Goal: Task Accomplishment & Management: Complete application form

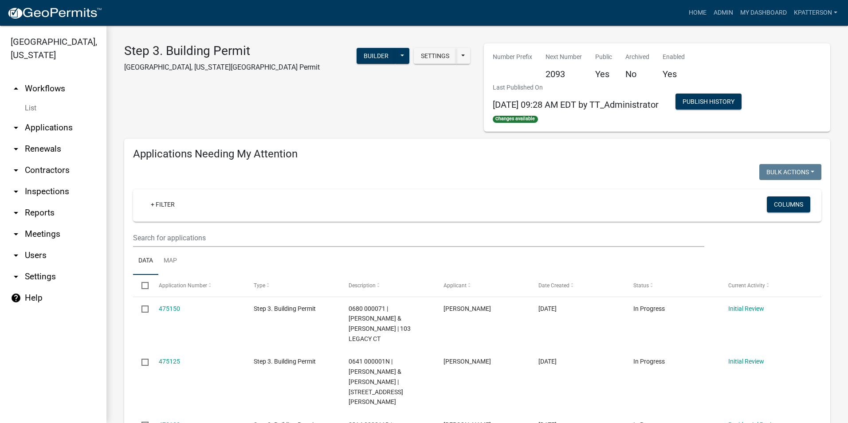
scroll to position [709, 0]
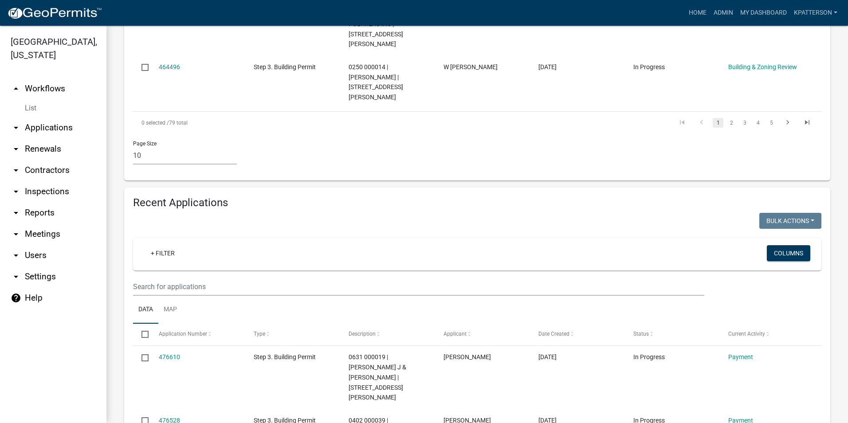
click at [40, 117] on link "arrow_drop_down Applications" at bounding box center [53, 127] width 106 height 21
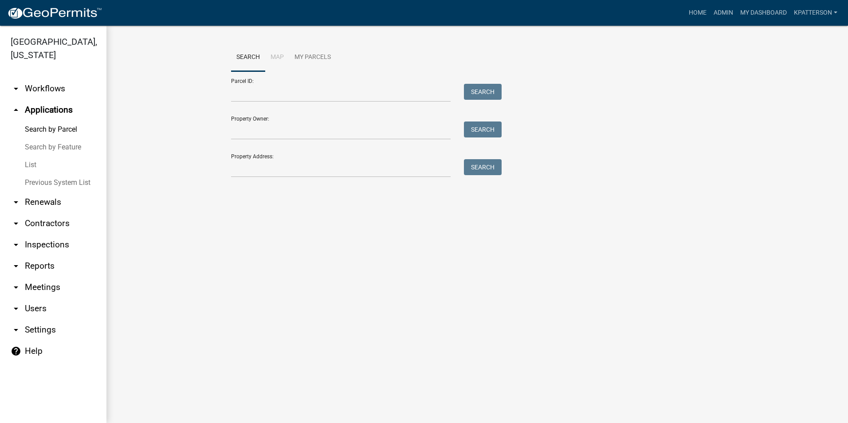
click at [37, 213] on link "arrow_drop_down Contractors" at bounding box center [53, 223] width 106 height 21
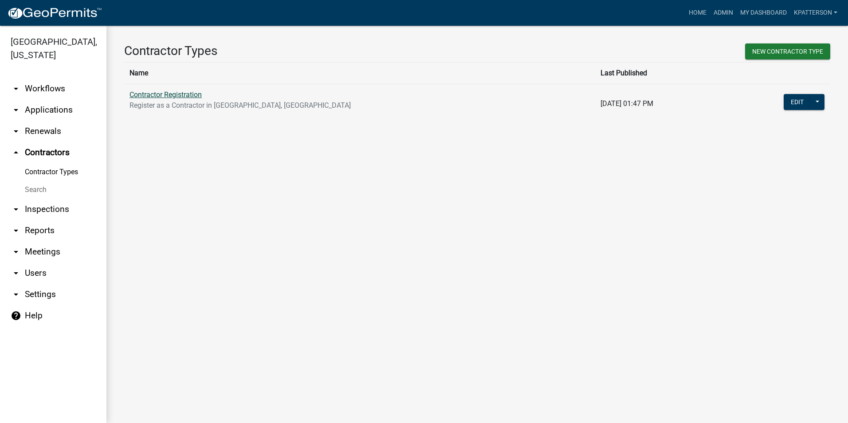
click at [162, 94] on link "Contractor Registration" at bounding box center [165, 94] width 72 height 8
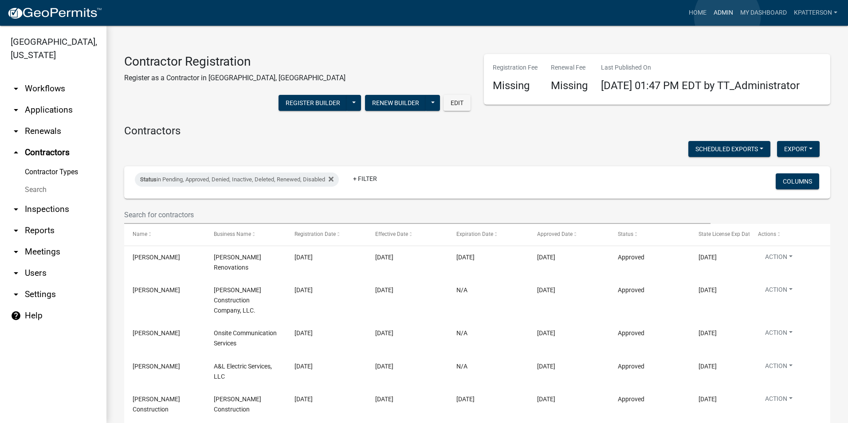
click at [727, 16] on link "Admin" at bounding box center [723, 12] width 27 height 17
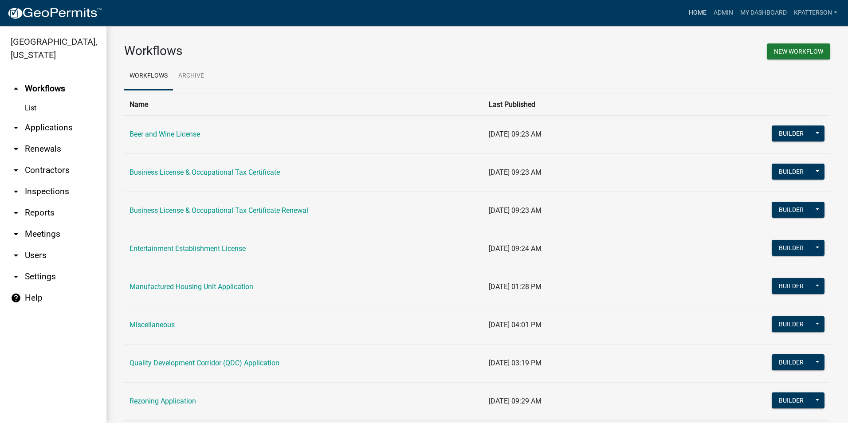
click at [702, 12] on link "Home" at bounding box center [697, 12] width 25 height 17
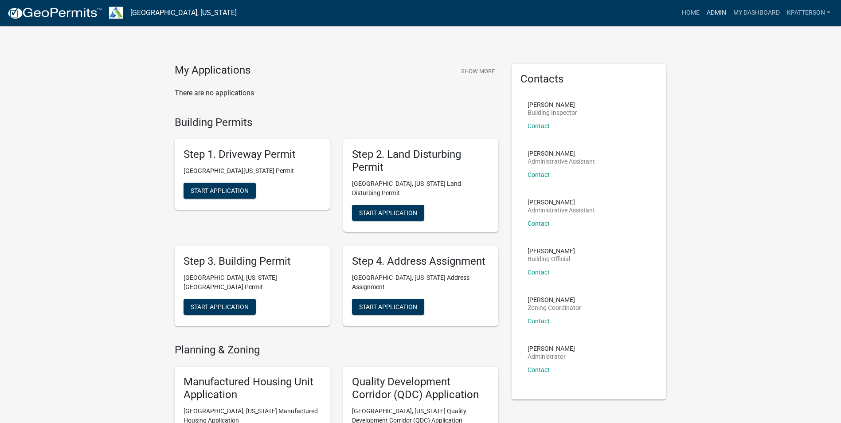
click at [720, 14] on link "Admin" at bounding box center [716, 12] width 27 height 17
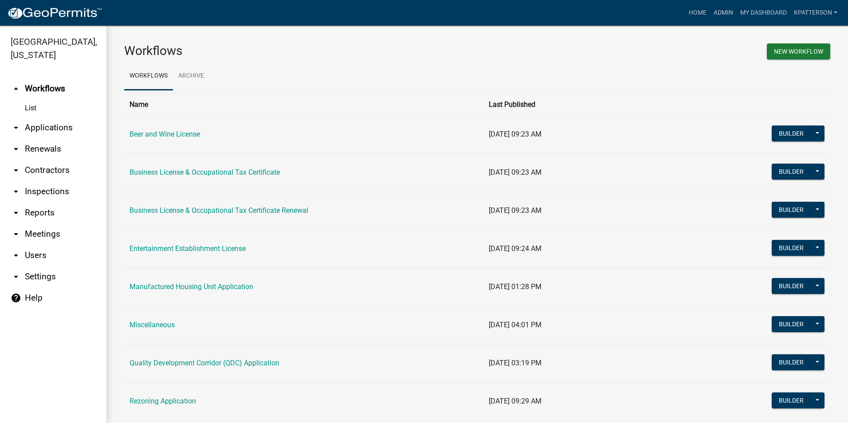
click at [28, 117] on link "arrow_drop_down Applications" at bounding box center [53, 127] width 106 height 21
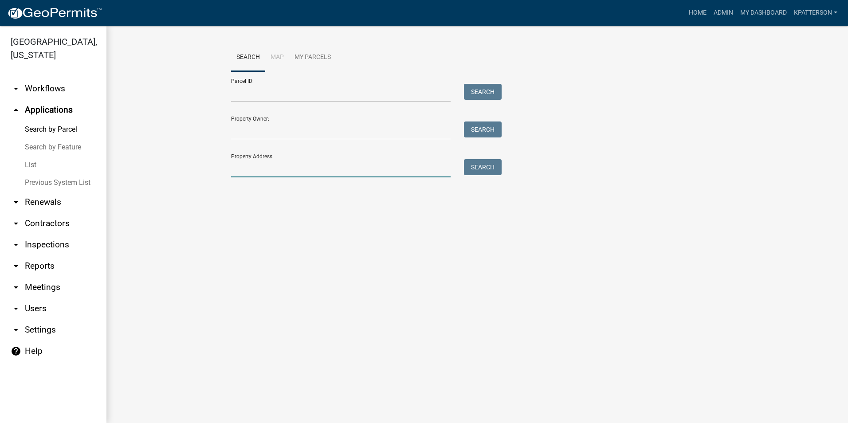
click at [342, 168] on input "Property Address:" at bounding box center [340, 168] width 219 height 18
type input "370 [PERSON_NAME]"
click at [501, 166] on button "Search" at bounding box center [483, 167] width 38 height 16
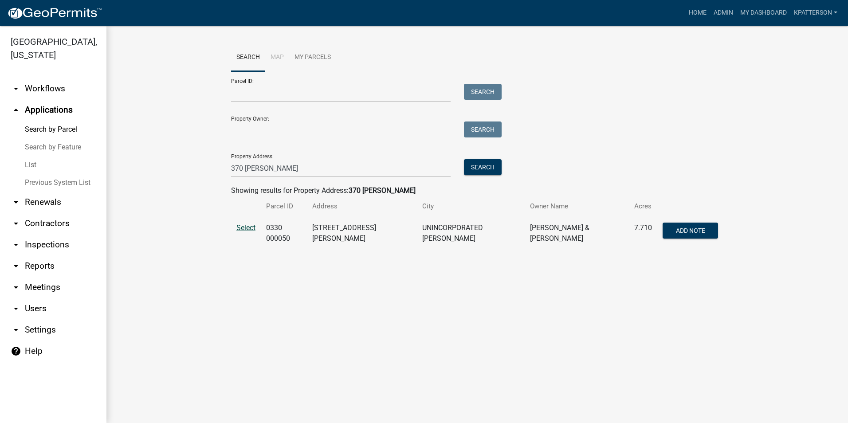
click at [247, 225] on span "Select" at bounding box center [245, 227] width 19 height 8
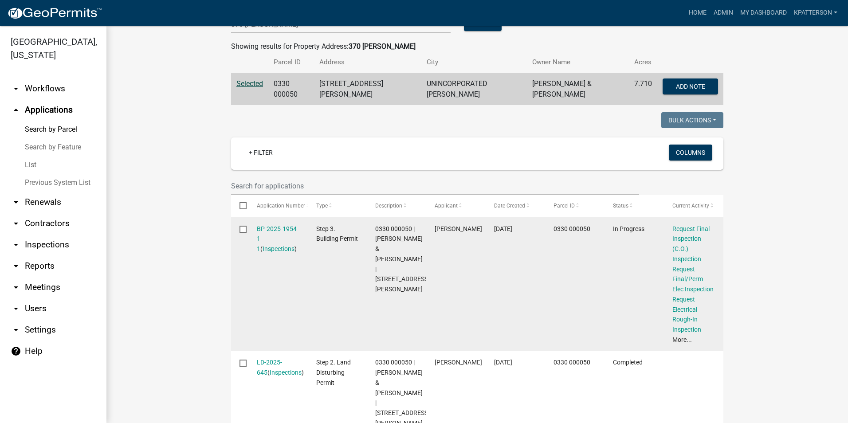
scroll to position [160, 0]
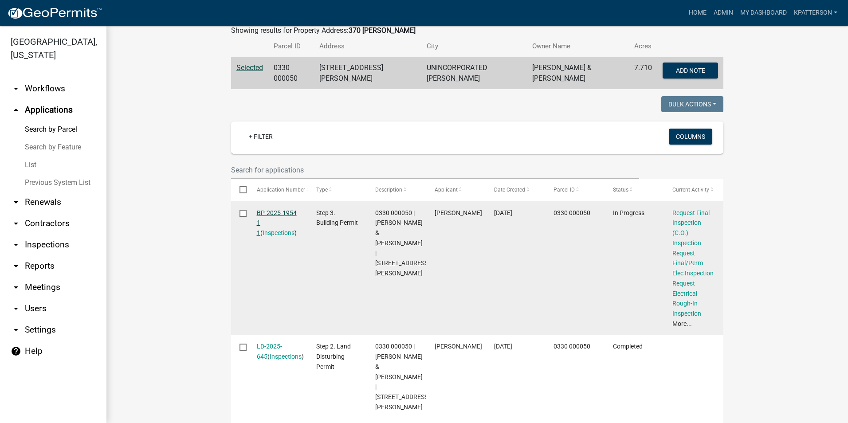
click at [278, 211] on link "BP-2025-1954 1 1" at bounding box center [277, 222] width 40 height 27
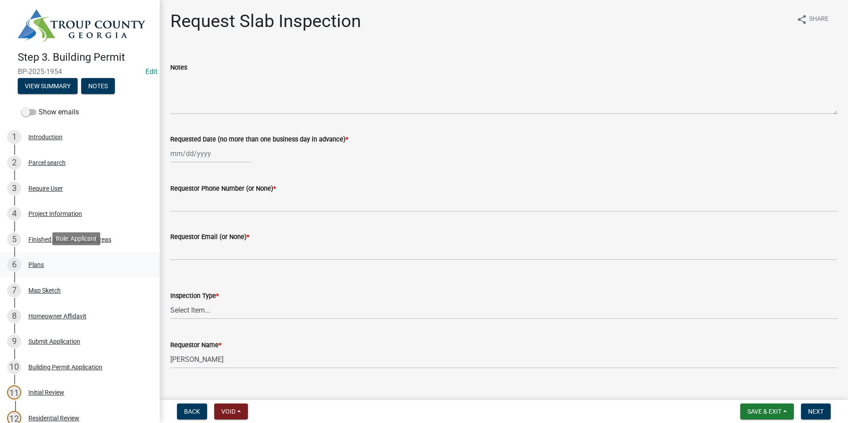
click at [58, 260] on div "6 Plans" at bounding box center [76, 265] width 138 height 14
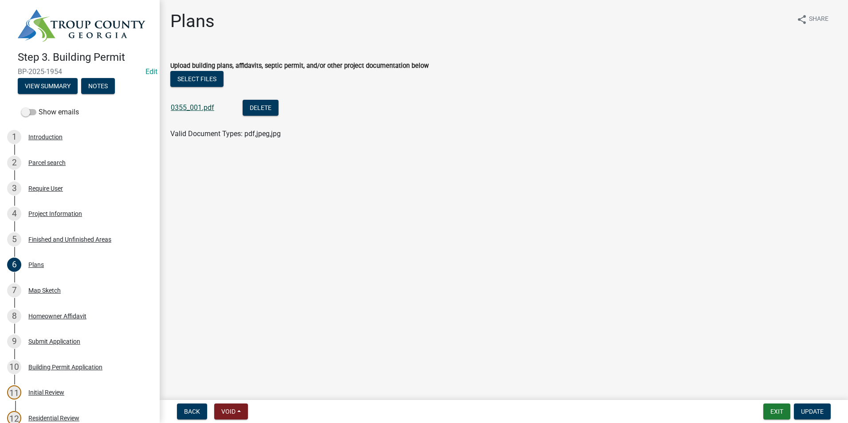
click at [195, 110] on link "0355_001.pdf" at bounding box center [192, 107] width 43 height 8
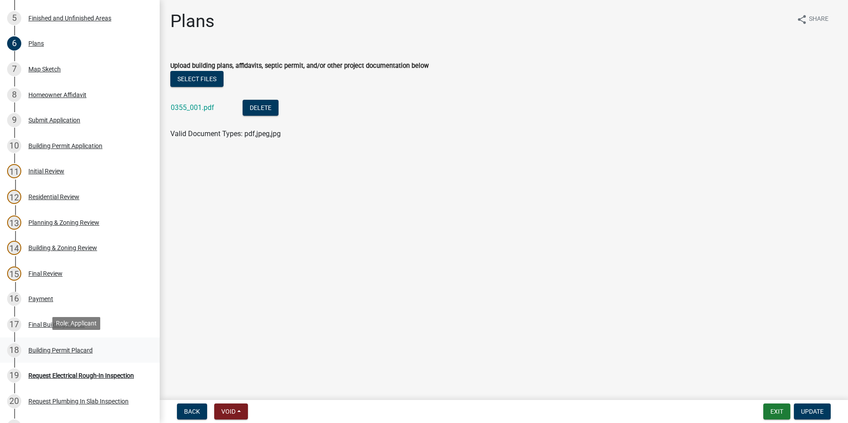
scroll to position [222, 0]
click at [74, 344] on div "18 Building Permit Placard" at bounding box center [76, 350] width 138 height 14
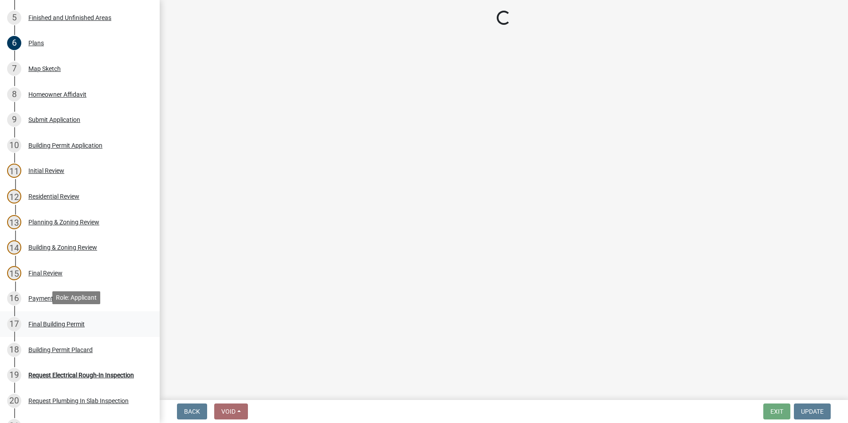
click at [65, 312] on link "17 Final Building Permit" at bounding box center [80, 324] width 160 height 26
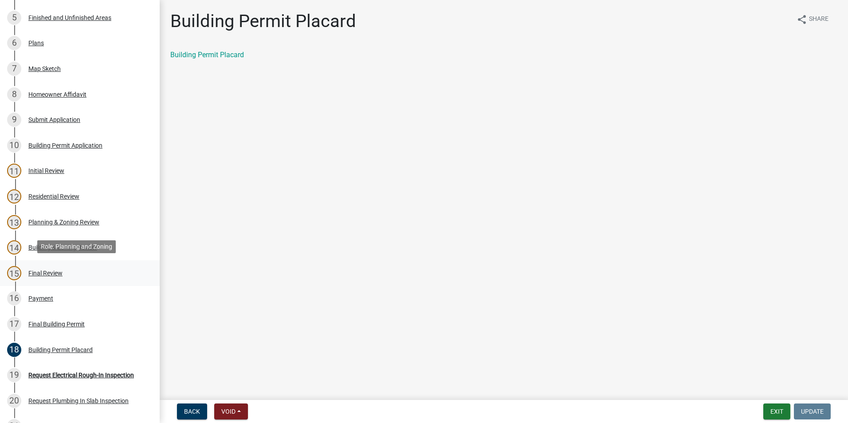
click at [61, 271] on div "Final Review" at bounding box center [45, 273] width 34 height 6
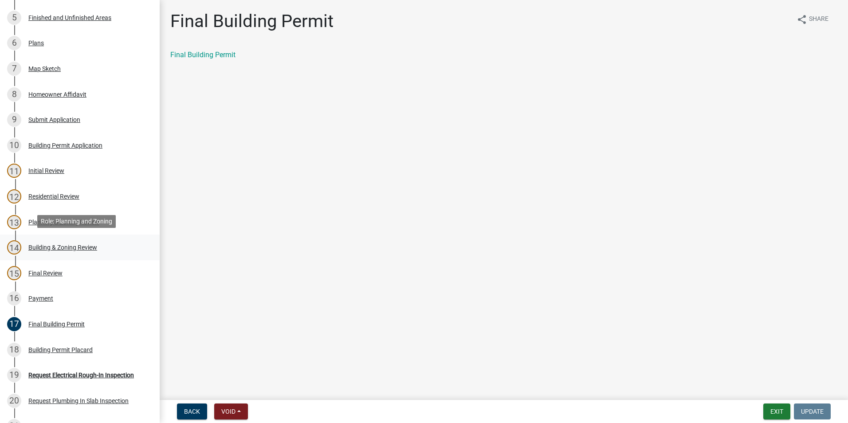
click at [68, 257] on link "14 Building & Zoning Review" at bounding box center [80, 248] width 160 height 26
select select "68ced6f9-1cde-4df4-873a-f2fb2a9a9b51"
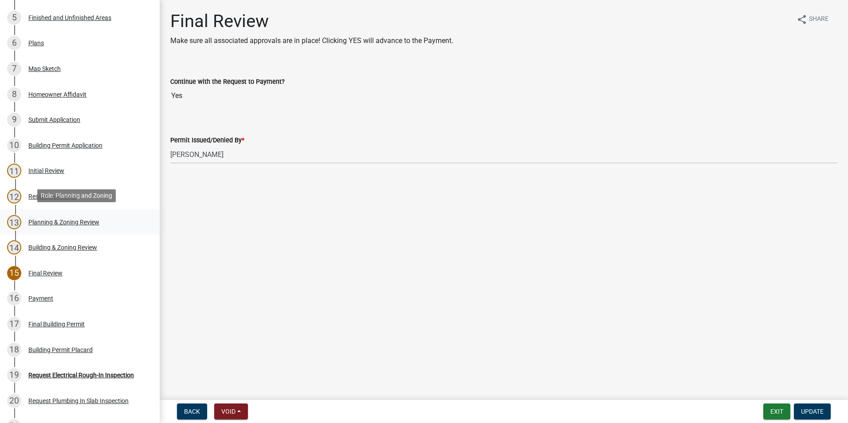
click at [68, 220] on div "Planning & Zoning Review" at bounding box center [63, 222] width 71 height 6
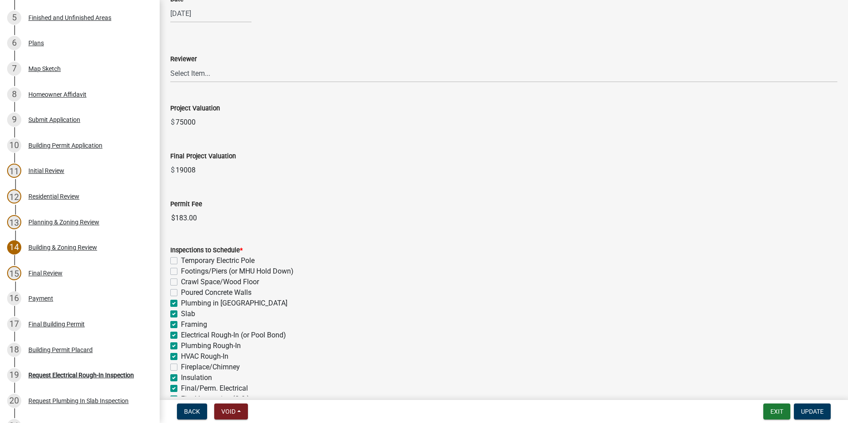
scroll to position [133, 0]
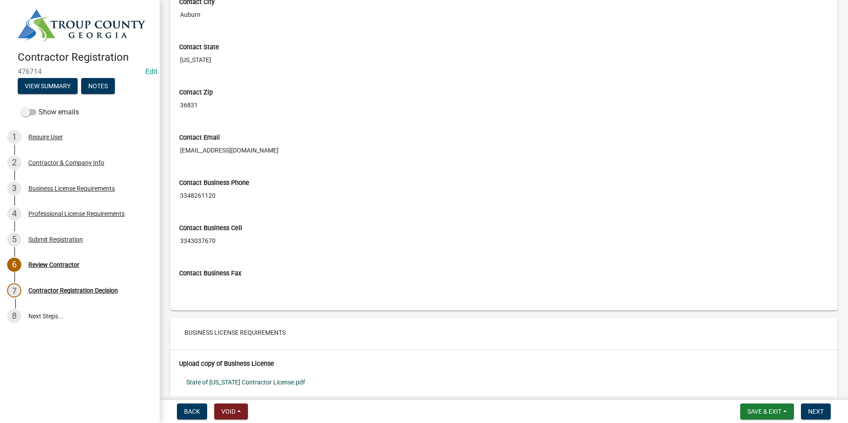
scroll to position [443, 0]
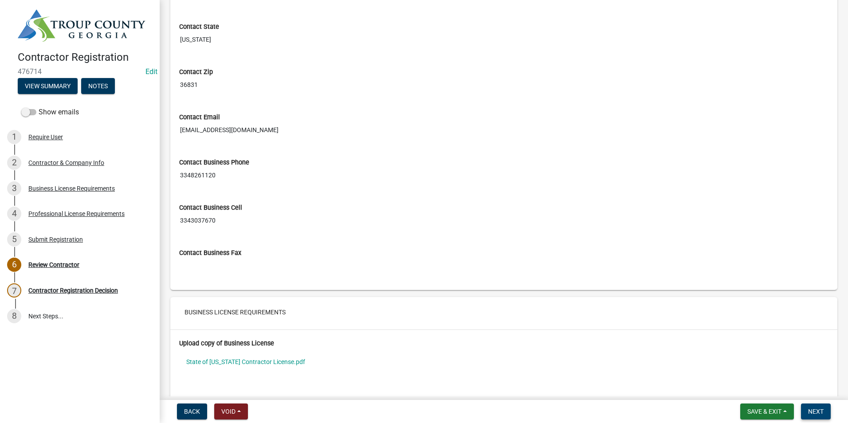
click at [818, 411] on span "Next" at bounding box center [816, 411] width 16 height 7
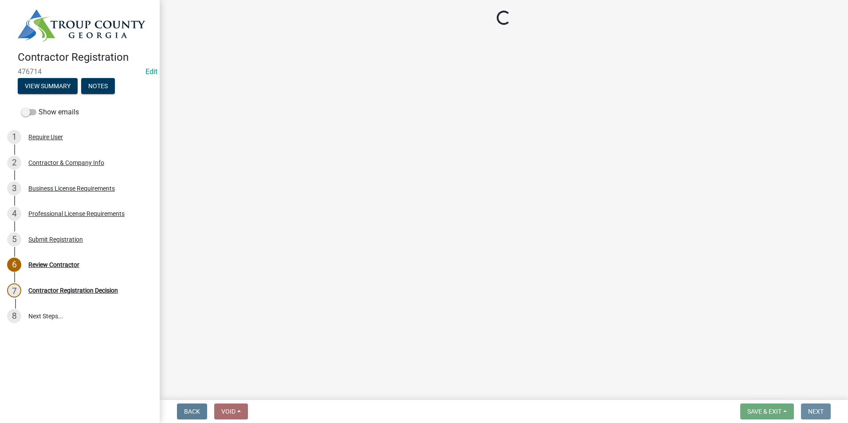
scroll to position [0, 0]
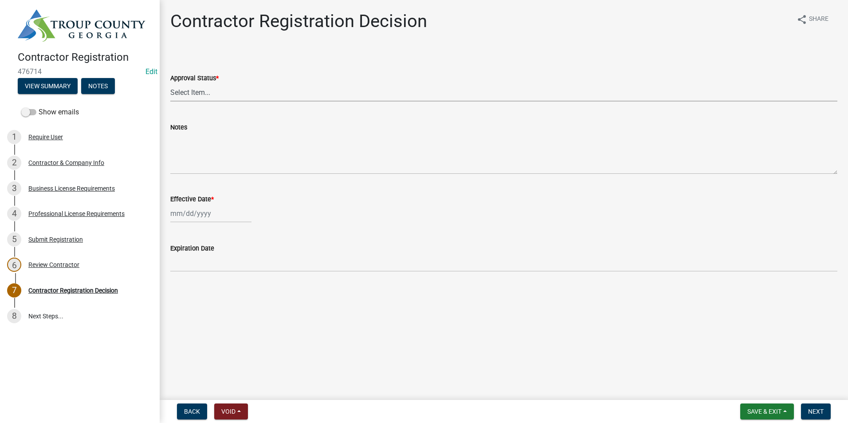
click at [189, 96] on select "Select Item... Approved Denied" at bounding box center [503, 92] width 667 height 18
click at [170, 83] on select "Select Item... Approved Denied" at bounding box center [503, 92] width 667 height 18
select select "4b86b809-39dd-4c68-9f3d-fdb3e7050482"
select select "9"
select select "2025"
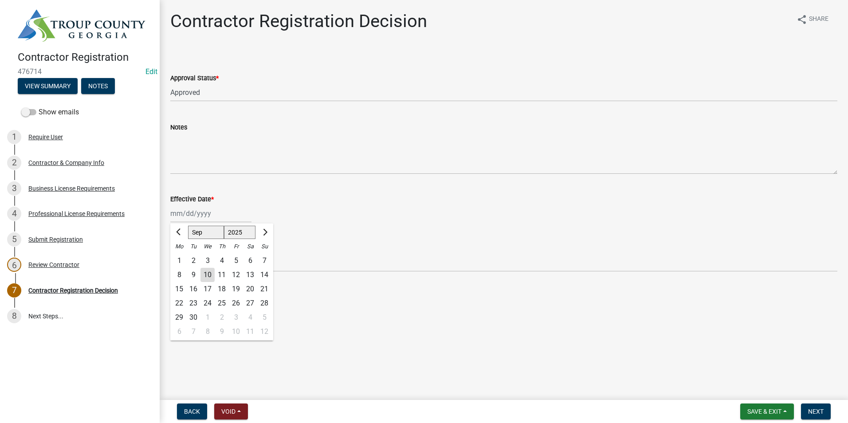
click at [189, 207] on div "Jan Feb Mar Apr May Jun Jul Aug Sep Oct Nov Dec 1525 1526 1527 1528 1529 1530 1…" at bounding box center [210, 213] width 81 height 18
drag, startPoint x: 206, startPoint y: 274, endPoint x: 212, endPoint y: 272, distance: 5.8
click at [207, 274] on div "10" at bounding box center [207, 275] width 14 height 14
type input "[DATE]"
click at [813, 411] on span "Next" at bounding box center [816, 411] width 16 height 7
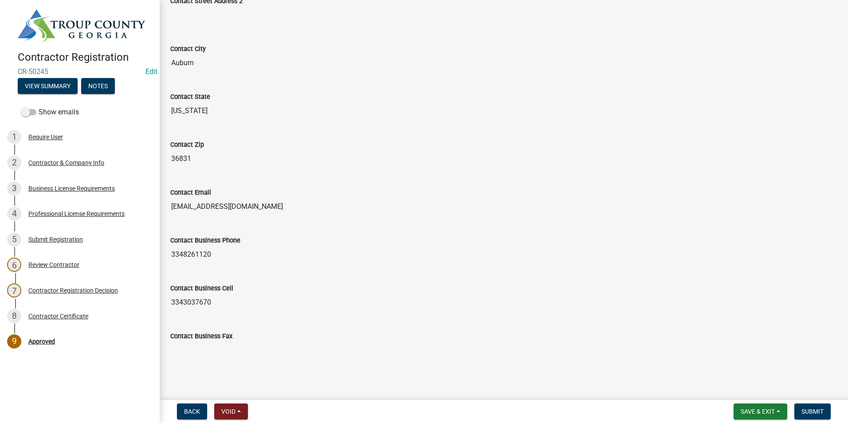
scroll to position [446, 0]
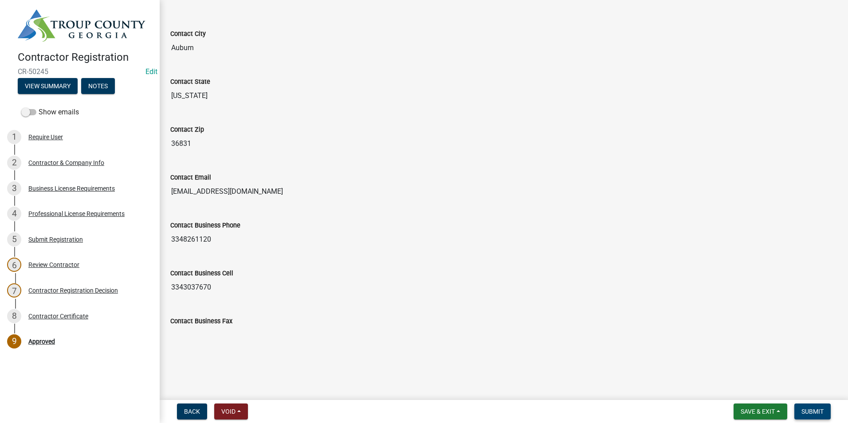
click at [813, 407] on button "Submit" at bounding box center [812, 411] width 36 height 16
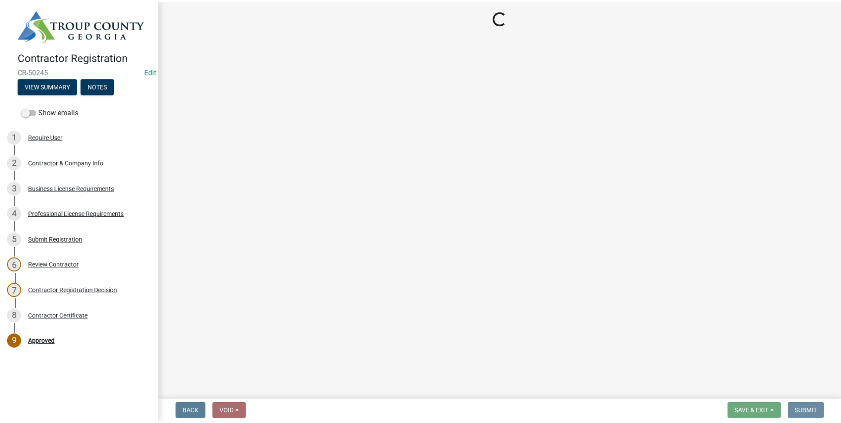
scroll to position [0, 0]
